Goal: Information Seeking & Learning: Learn about a topic

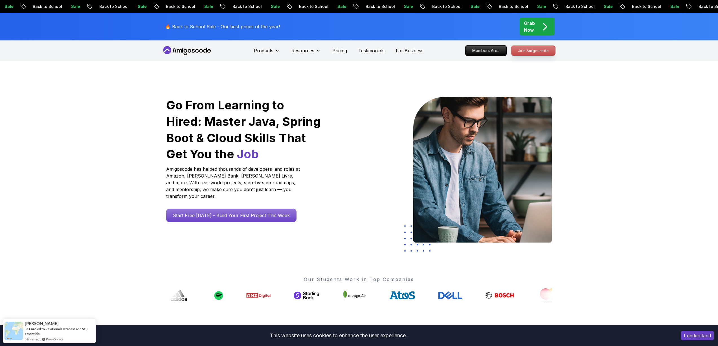
click at [544, 49] on p "Join Amigoscode" at bounding box center [534, 51] width 44 height 10
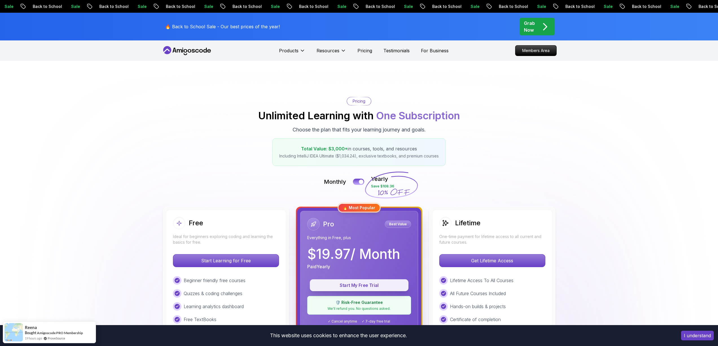
click at [373, 288] on button "Start My Free Trial" at bounding box center [359, 285] width 99 height 12
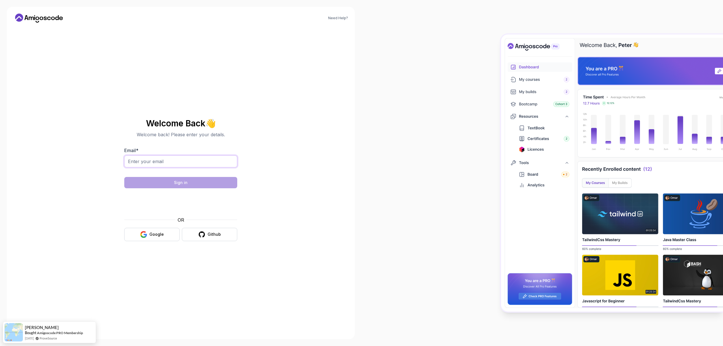
click at [187, 155] on input "Email *" at bounding box center [180, 161] width 113 height 12
type input "kazim.barik@ogr.dpu.edu.tr"
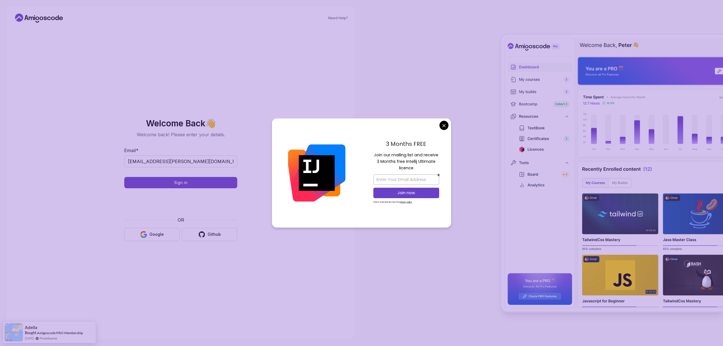
click at [443, 123] on body "Need Help? Welcome Back 👋 Welcome back! Please enter your details. Email * kazi…" at bounding box center [361, 173] width 723 height 346
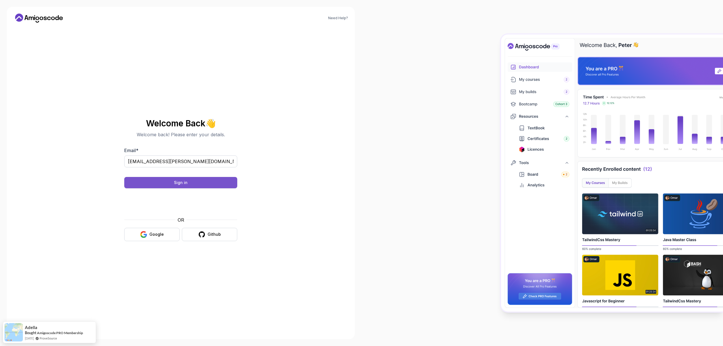
click at [185, 181] on div "Sign in" at bounding box center [181, 183] width 14 height 6
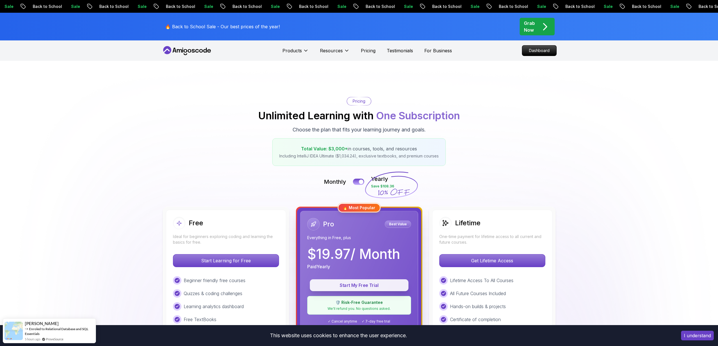
click at [375, 286] on p "Start My Free Trial" at bounding box center [359, 285] width 86 height 6
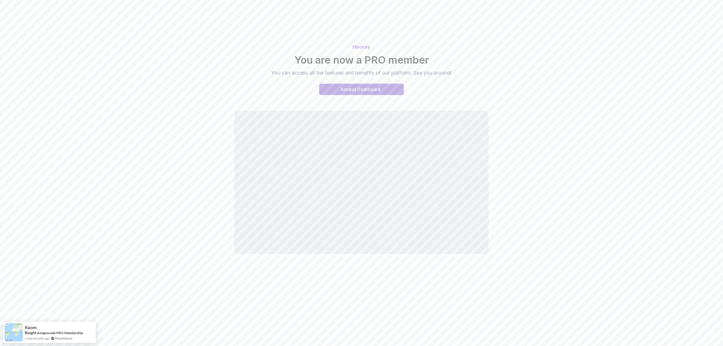
click at [375, 88] on div "Access Dashboard" at bounding box center [360, 89] width 40 height 7
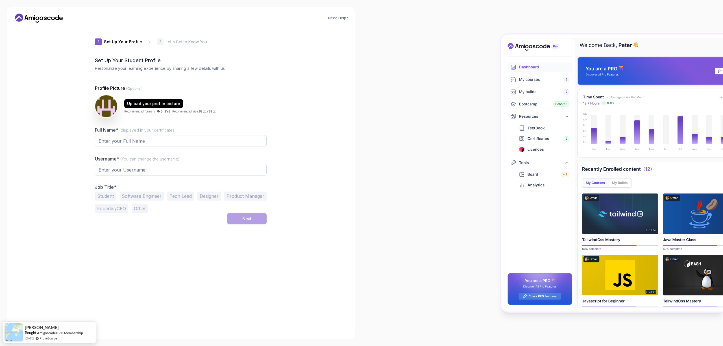
type input "wittyrabbit5d7ff"
click at [167, 137] on input "Full Name* (displayed in your certificates)" at bounding box center [181, 139] width 172 height 12
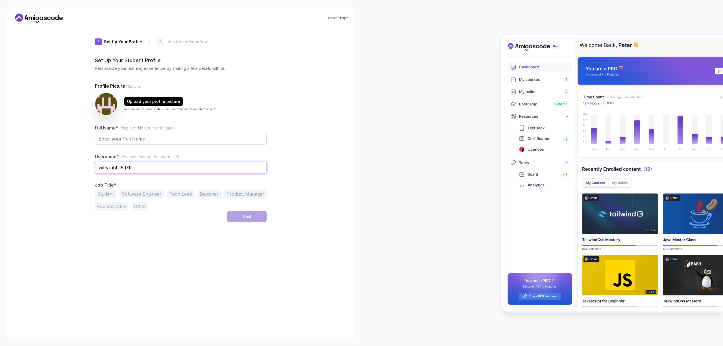
drag, startPoint x: 148, startPoint y: 171, endPoint x: 111, endPoint y: 168, distance: 37.4
click at [111, 168] on input "wittyrabbit5d7ff" at bounding box center [181, 167] width 172 height 12
click at [137, 141] on input "Full Name* (displayed in your certificates)" at bounding box center [181, 139] width 172 height 12
paste input "abbit5d7ff"
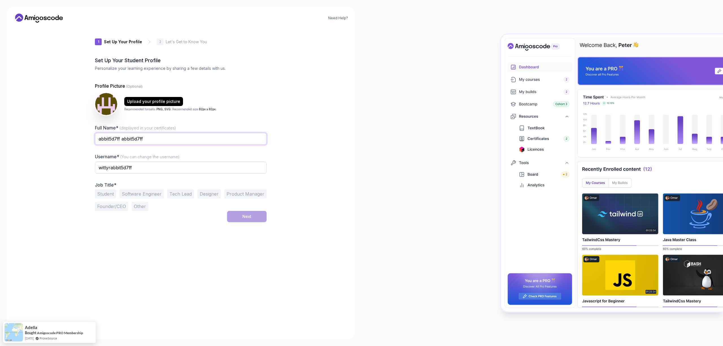
click at [140, 139] on input "abbit5d7ff abbit5d7ff" at bounding box center [181, 139] width 172 height 12
drag, startPoint x: 312, startPoint y: 185, endPoint x: 308, endPoint y: 188, distance: 5.5
click at [312, 185] on div "Need Help? 1 Set Up Your Profile 1 Set Up Your Profile 2 Let's Get to Know You …" at bounding box center [181, 173] width 348 height 332
click at [178, 171] on input "wittyrabbit5d7ff" at bounding box center [181, 167] width 172 height 12
drag, startPoint x: 148, startPoint y: 141, endPoint x: 79, endPoint y: 139, distance: 68.9
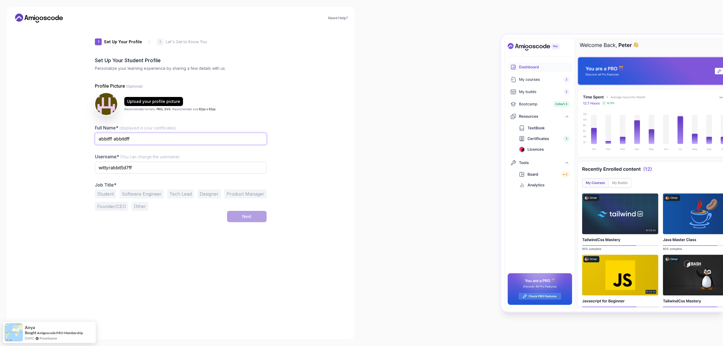
click at [79, 139] on div "Need Help? 1 Set Up Your Profile 1 Set Up Your Profile 2 Let's Get to Know You …" at bounding box center [181, 173] width 348 height 332
type input "dshjfbksdjg"
click at [161, 166] on input "wittyrabbit5d7ff" at bounding box center [181, 167] width 172 height 12
type input "dsbfksdg"
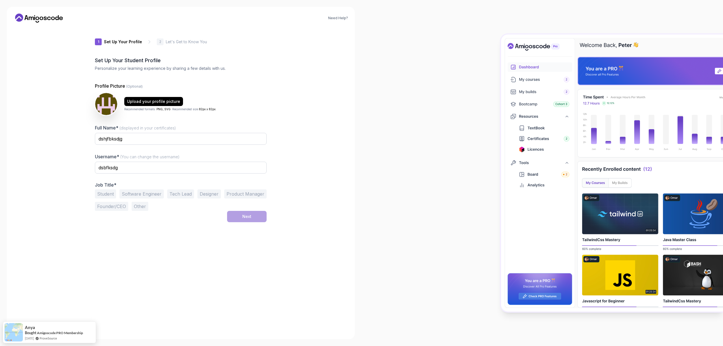
click at [302, 184] on div "Need Help? 1 Set Up Your Profile 1 Set Up Your Profile 2 Let's Get to Know You …" at bounding box center [181, 173] width 348 height 332
click at [102, 196] on button "Student" at bounding box center [105, 193] width 21 height 9
click at [236, 217] on button "Next" at bounding box center [247, 216] width 40 height 11
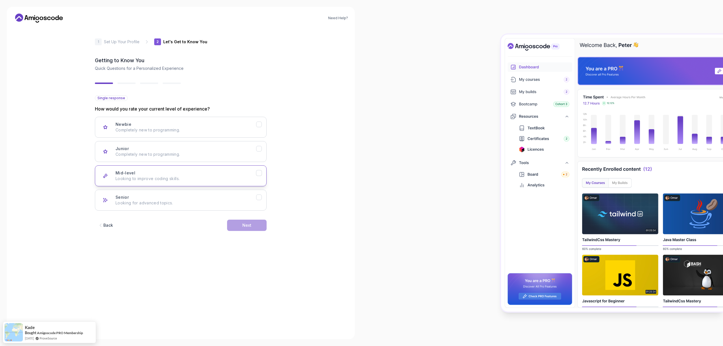
click at [233, 181] on button "Mid-level Looking to improve coding skills." at bounding box center [181, 175] width 172 height 21
click at [237, 223] on button "Next" at bounding box center [247, 224] width 40 height 11
drag, startPoint x: 222, startPoint y: 180, endPoint x: 236, endPoint y: 214, distance: 35.9
click at [222, 180] on p "AWS, Docker, Kubernetes" at bounding box center [185, 179] width 141 height 6
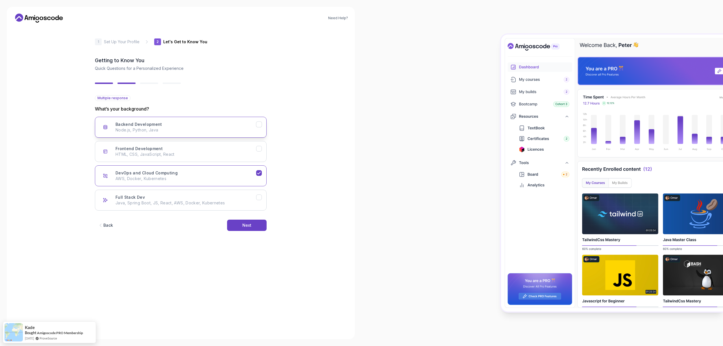
click at [208, 132] on p "Node.js, Python, Java" at bounding box center [185, 130] width 141 height 6
click at [257, 224] on button "Next" at bounding box center [247, 224] width 40 height 11
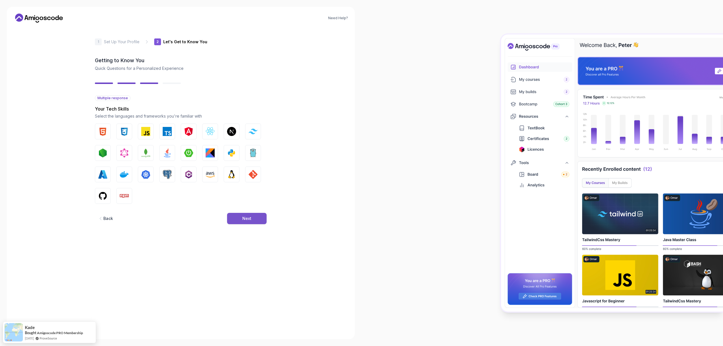
click at [238, 223] on button "Next" at bounding box center [247, 218] width 40 height 11
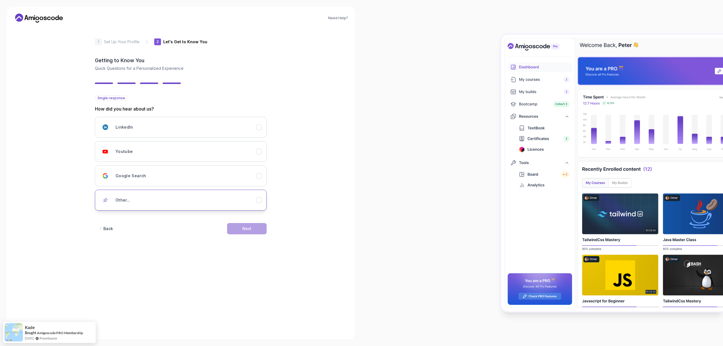
click at [243, 190] on button "Other..." at bounding box center [181, 199] width 172 height 21
click at [237, 214] on input "text" at bounding box center [181, 220] width 172 height 12
type input "hhj"
drag, startPoint x: 239, startPoint y: 244, endPoint x: 243, endPoint y: 239, distance: 6.8
click at [241, 243] on div "Back Next" at bounding box center [181, 236] width 172 height 29
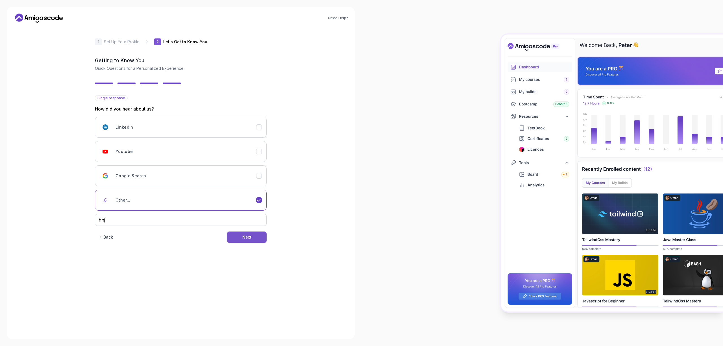
click at [243, 239] on div "Next" at bounding box center [246, 237] width 9 height 6
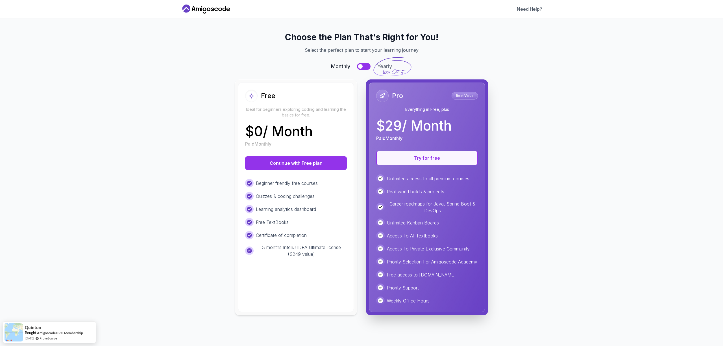
click at [425, 156] on button "Try for free" at bounding box center [427, 157] width 102 height 15
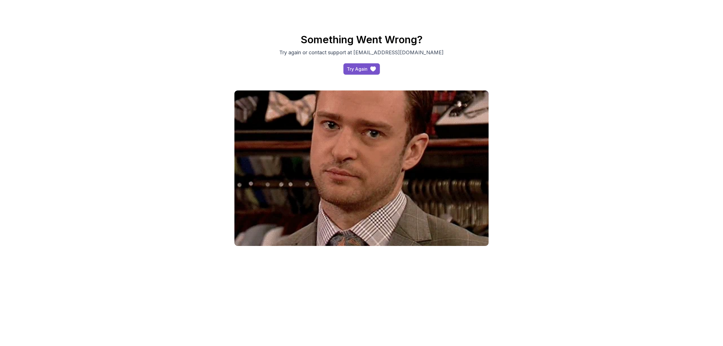
click at [368, 70] on button "Try Again" at bounding box center [361, 68] width 36 height 11
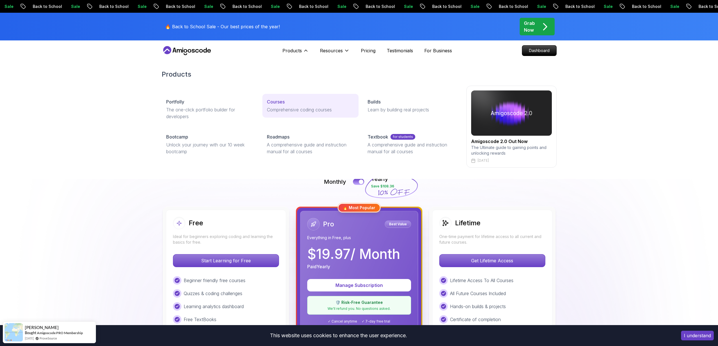
click at [275, 104] on p "Courses" at bounding box center [276, 101] width 18 height 7
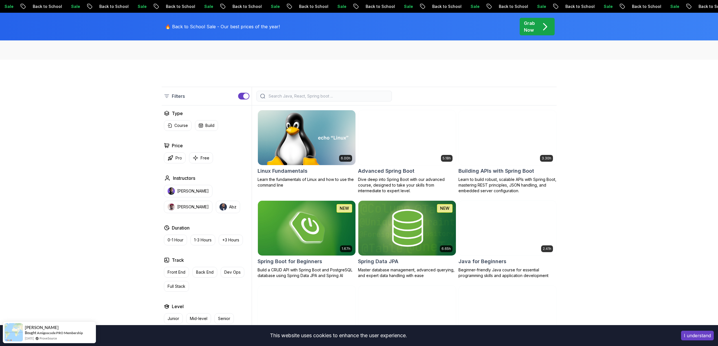
scroll to position [166, 0]
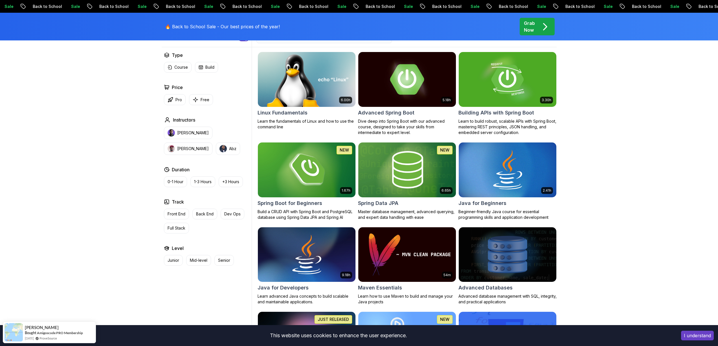
click at [385, 91] on img at bounding box center [407, 79] width 102 height 57
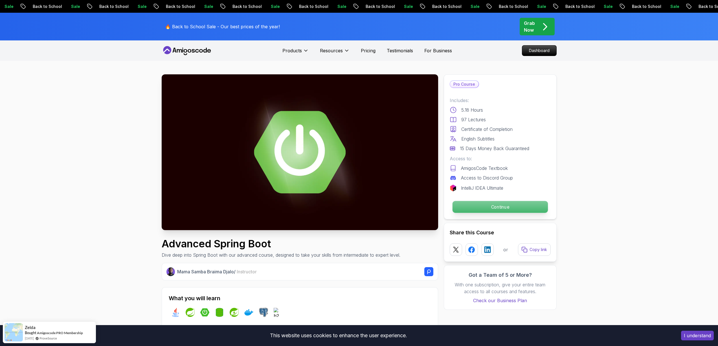
click at [489, 207] on p "Continue" at bounding box center [500, 207] width 95 height 12
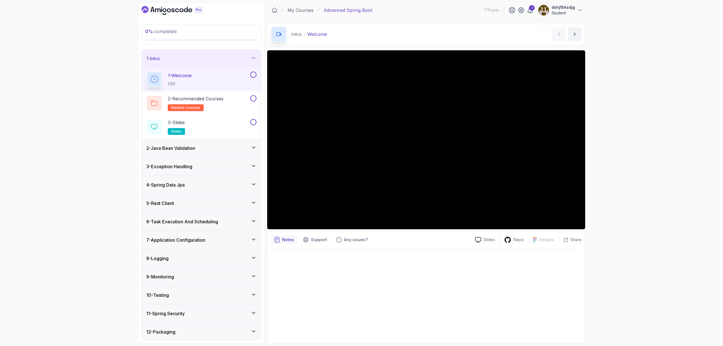
click at [563, 11] on p "Student" at bounding box center [562, 13] width 23 height 6
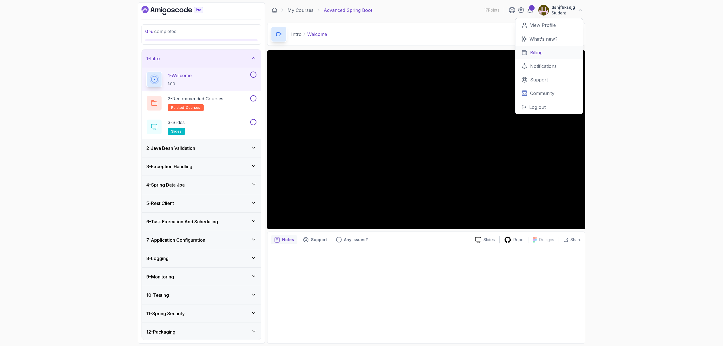
click at [531, 49] on p "Billing" at bounding box center [536, 52] width 12 height 7
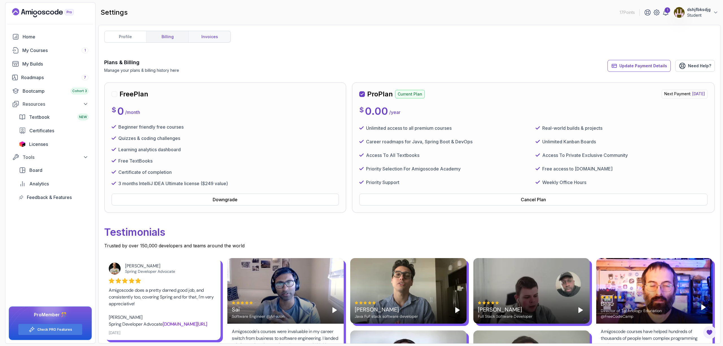
click at [198, 39] on link "invoices" at bounding box center [209, 36] width 42 height 11
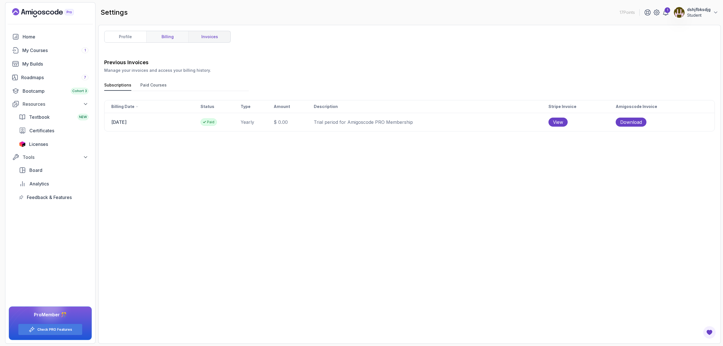
click at [166, 35] on link "billing" at bounding box center [167, 36] width 42 height 11
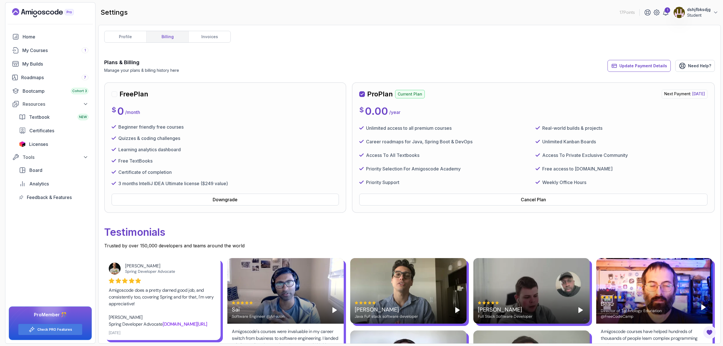
click at [683, 13] on img at bounding box center [678, 12] width 11 height 11
click at [679, 56] on link "Billing" at bounding box center [684, 55] width 67 height 14
click at [629, 44] on div "profile billing invoices Plans & Billing Manage your plans & billing history he…" at bounding box center [409, 184] width 610 height 307
click at [692, 14] on p "Student" at bounding box center [698, 15] width 23 height 6
click at [676, 109] on p "Log out" at bounding box center [673, 109] width 16 height 7
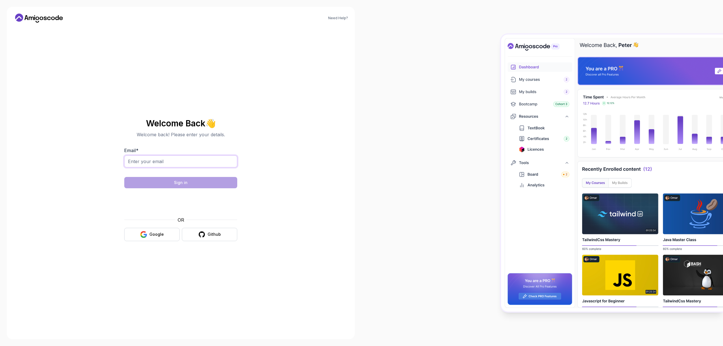
click at [175, 164] on input "Email *" at bounding box center [180, 161] width 113 height 12
type input "kazim.barik06@hotmail.com"
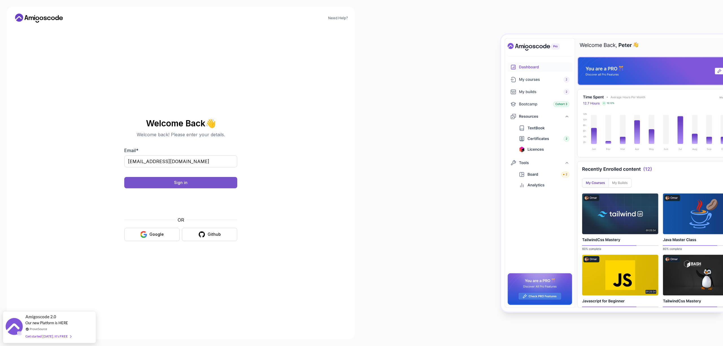
click at [217, 182] on button "Sign in" at bounding box center [180, 182] width 113 height 11
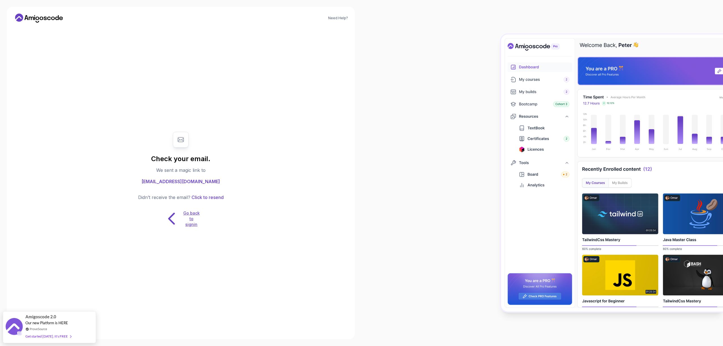
click at [193, 220] on p "Go back to signin" at bounding box center [191, 218] width 17 height 17
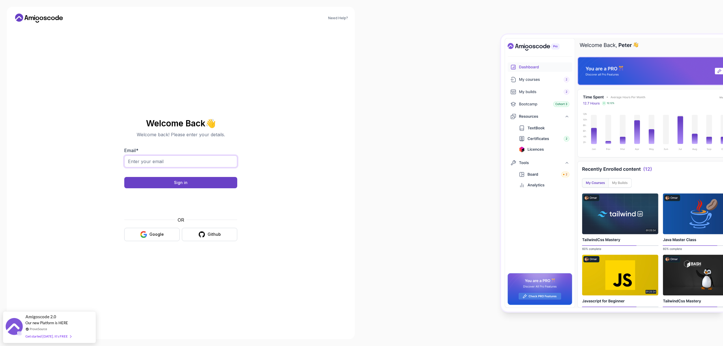
click at [193, 163] on input "Email *" at bounding box center [180, 161] width 113 height 12
type input "kazim.barik@ogr.dpu.edu.tr"
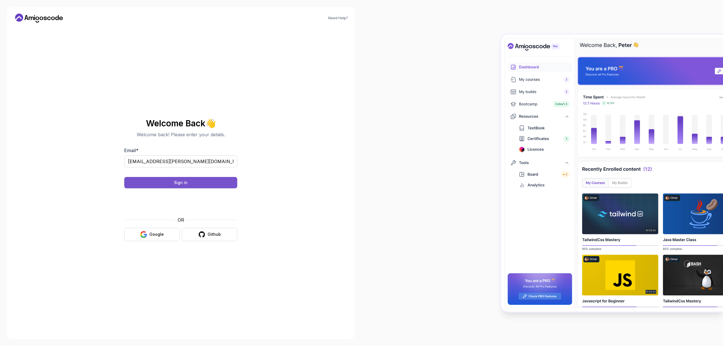
click at [210, 182] on button "Sign in" at bounding box center [180, 182] width 113 height 11
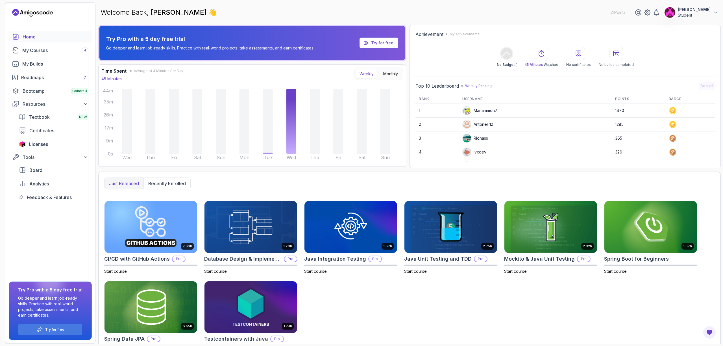
click at [694, 13] on p "Student" at bounding box center [694, 15] width 33 height 6
click at [677, 56] on p "Billing" at bounding box center [671, 54] width 12 height 7
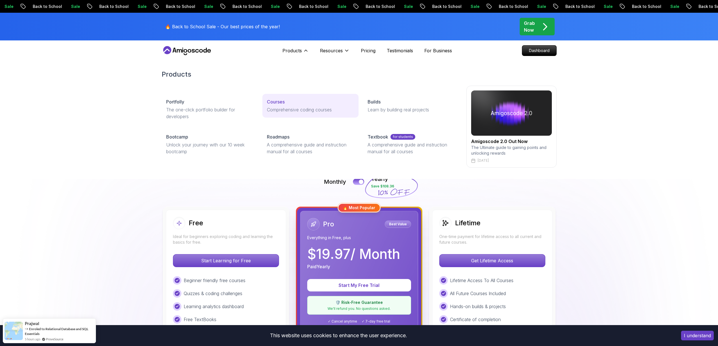
click at [275, 107] on p "Comprehensive coding courses" at bounding box center [310, 109] width 87 height 7
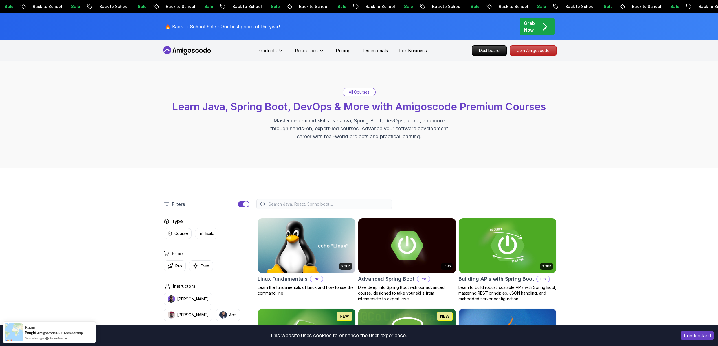
click at [506, 241] on img at bounding box center [507, 245] width 102 height 57
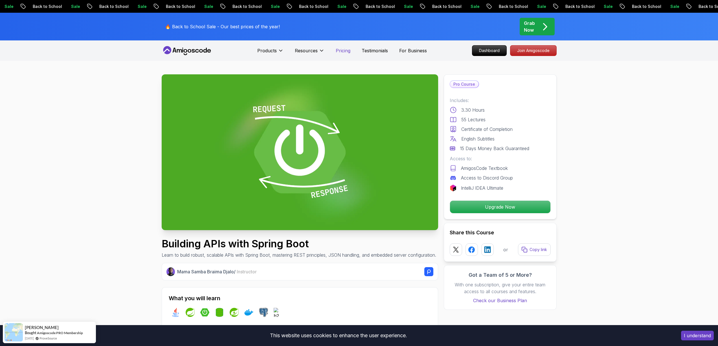
click at [341, 52] on p "Pricing" at bounding box center [343, 50] width 15 height 7
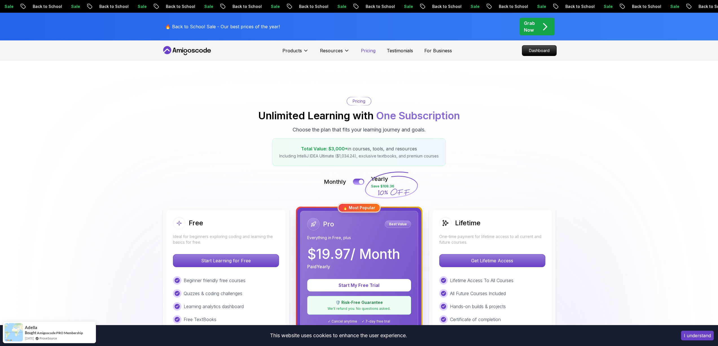
click at [366, 52] on p "Pricing" at bounding box center [368, 50] width 15 height 7
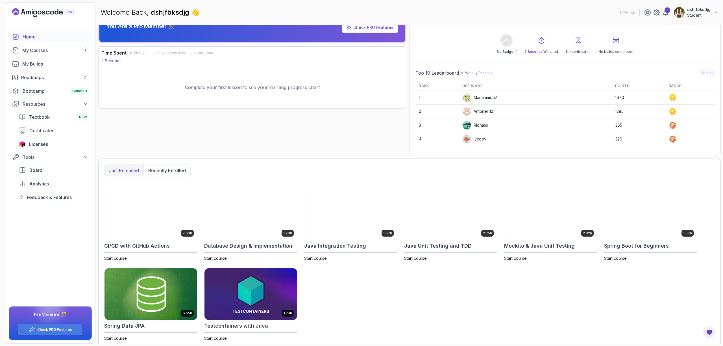
scroll to position [16, 0]
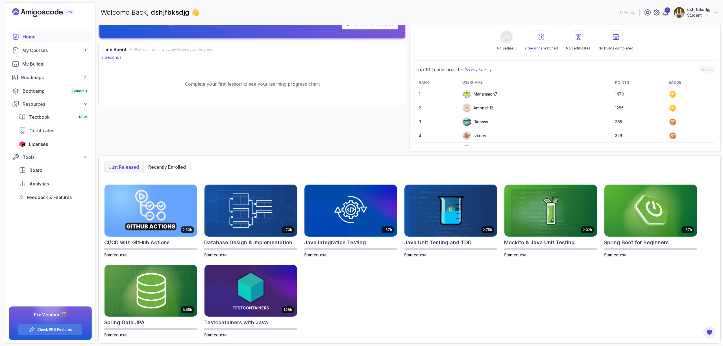
click at [38, 40] on div "Home" at bounding box center [56, 36] width 66 height 7
click at [36, 51] on div "My Courses 1" at bounding box center [55, 50] width 66 height 7
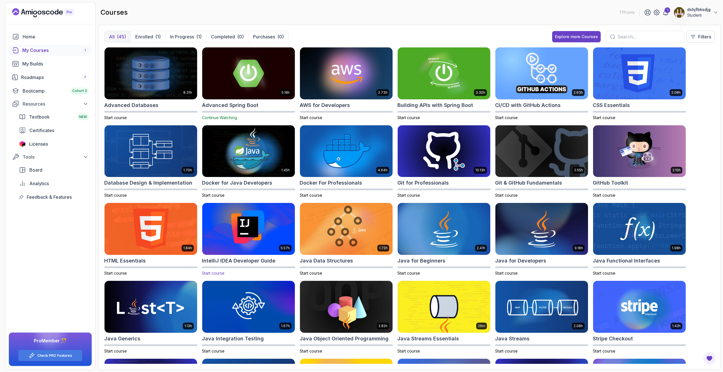
click at [253, 238] on img at bounding box center [248, 229] width 97 height 54
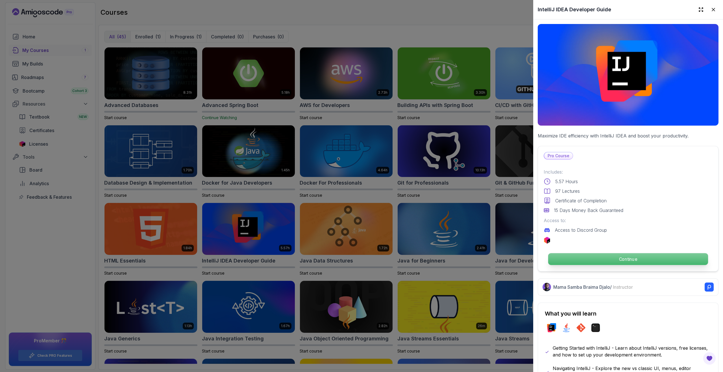
click at [603, 255] on p "Continue" at bounding box center [628, 259] width 160 height 12
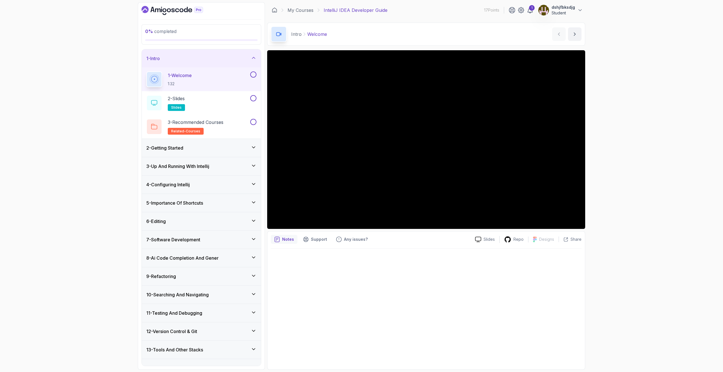
click at [215, 146] on div "2 - Getting Started" at bounding box center [201, 148] width 110 height 7
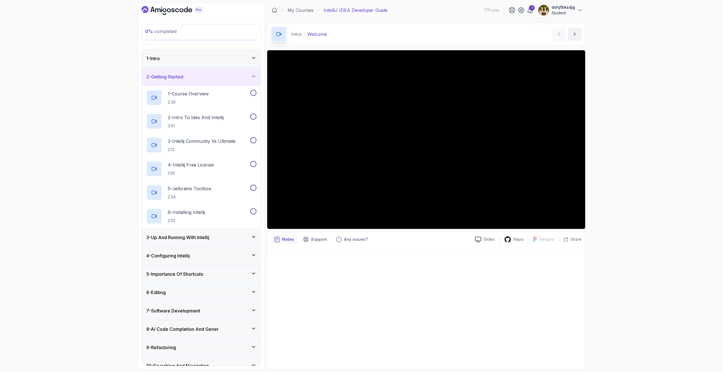
click at [214, 236] on div "3 - Up And Running With Intellij" at bounding box center [201, 237] width 110 height 7
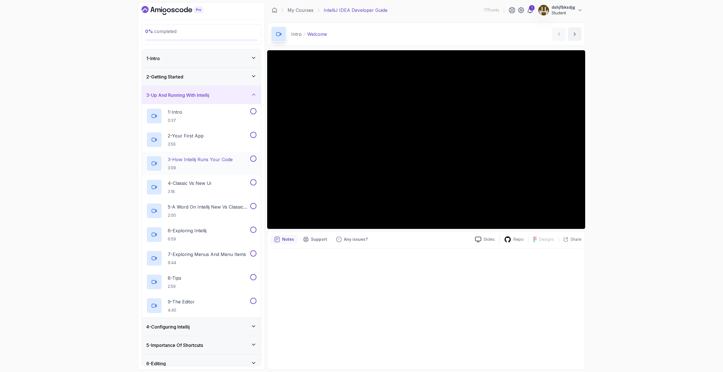
click at [211, 159] on p "3 - How Intellij Runs Your Code" at bounding box center [200, 159] width 65 height 7
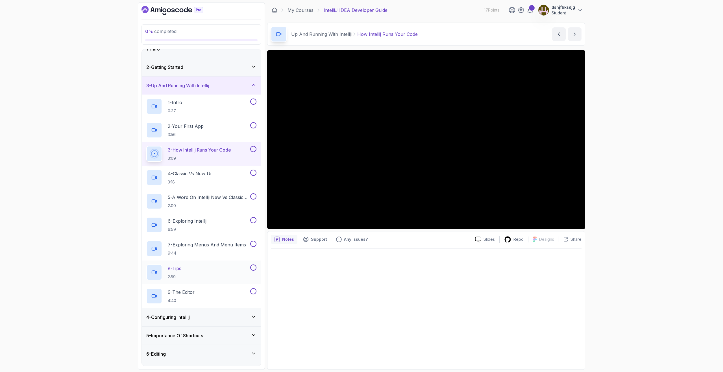
scroll to position [100, 0]
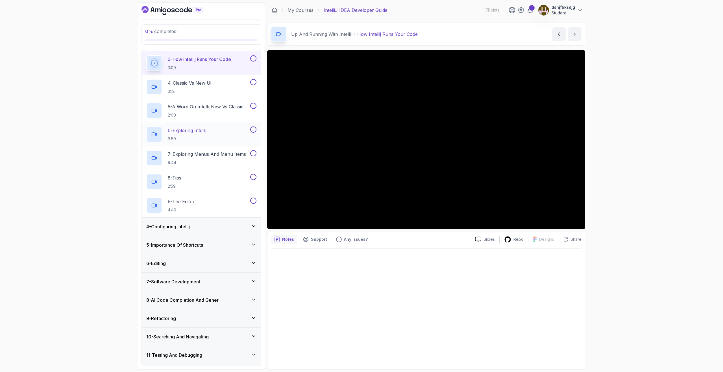
click at [210, 227] on div "4 - Configuring Intellij" at bounding box center [201, 226] width 110 height 7
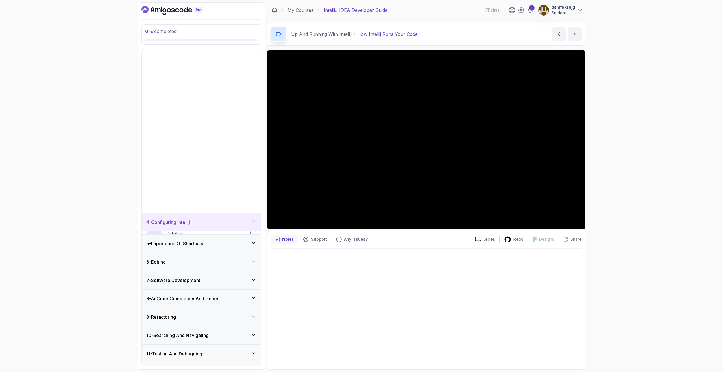
scroll to position [0, 0]
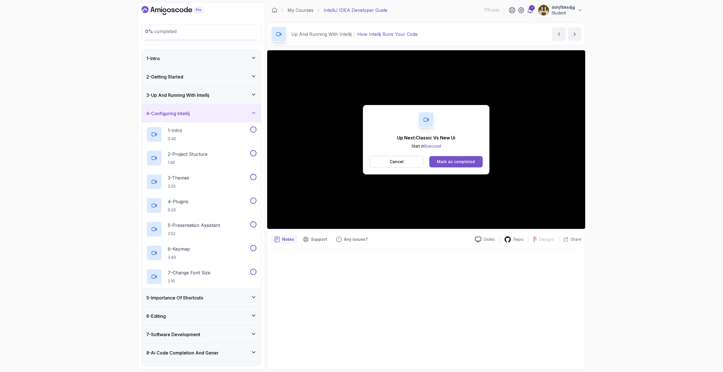
click at [465, 160] on div "Mark as completed" at bounding box center [456, 162] width 38 height 6
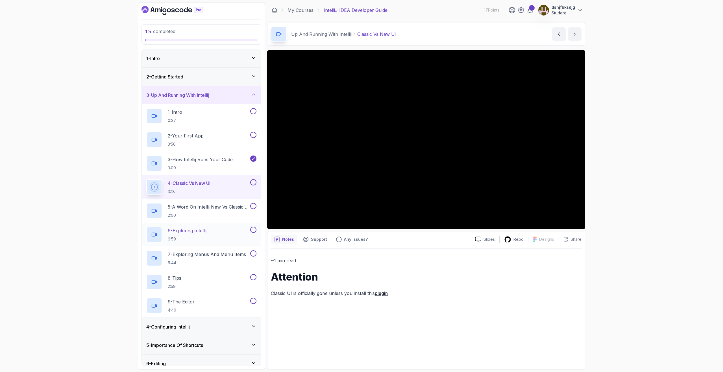
click at [210, 231] on div "6 - Exploring Intellij 6:59" at bounding box center [197, 235] width 103 height 16
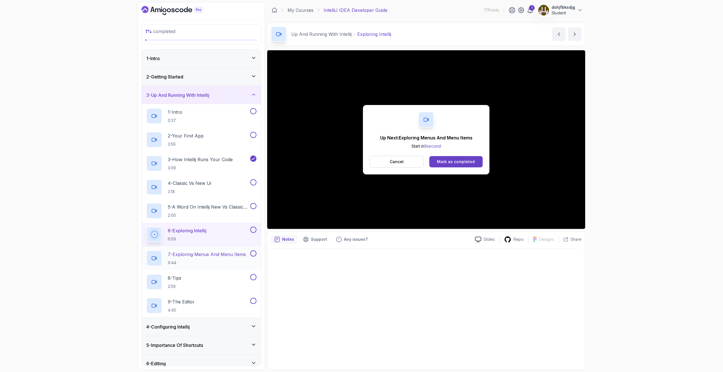
click at [211, 257] on p "7 - Exploring Menus And Menu Items" at bounding box center [207, 254] width 78 height 7
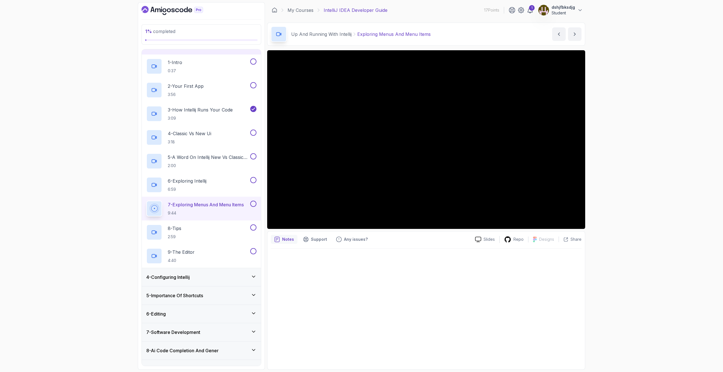
scroll to position [154, 0]
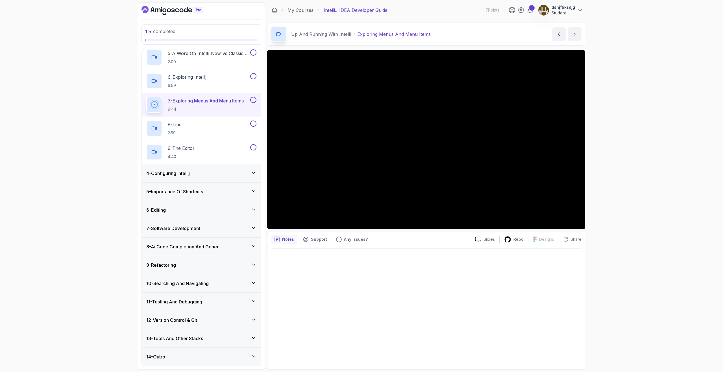
click at [212, 320] on div "12 - Version Control & Git" at bounding box center [201, 320] width 110 height 7
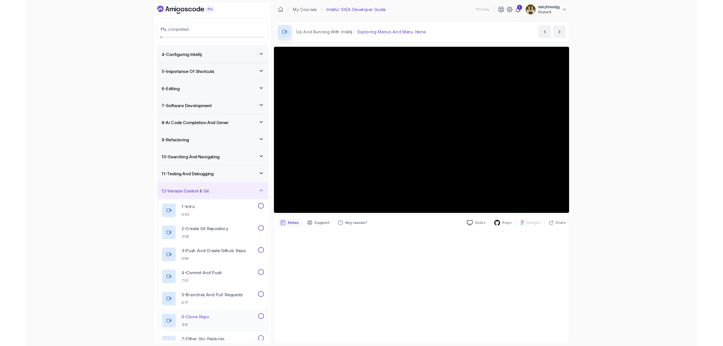
scroll to position [0, 0]
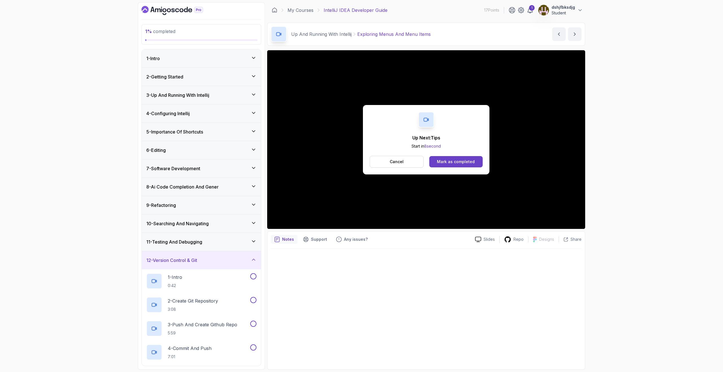
click at [194, 111] on div "4 - Configuring Intellij" at bounding box center [201, 113] width 110 height 7
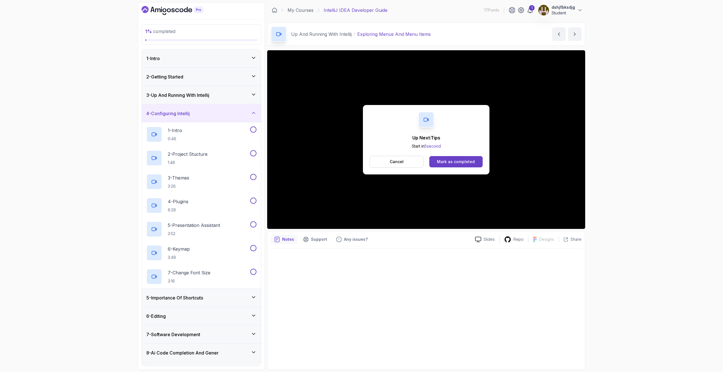
click at [214, 97] on div "3 - Up And Running With Intellij" at bounding box center [201, 95] width 110 height 7
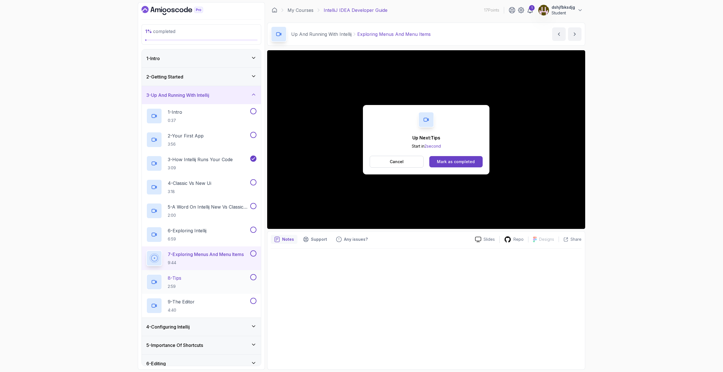
click at [221, 282] on div "8 - Tips 2:59" at bounding box center [197, 282] width 103 height 16
